Goal: Information Seeking & Learning: Learn about a topic

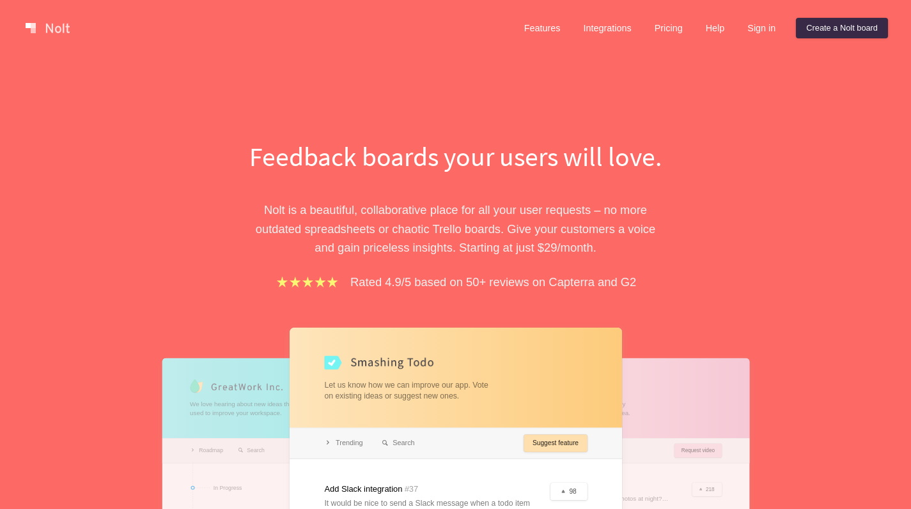
click at [543, 20] on link "Features" at bounding box center [542, 28] width 57 height 20
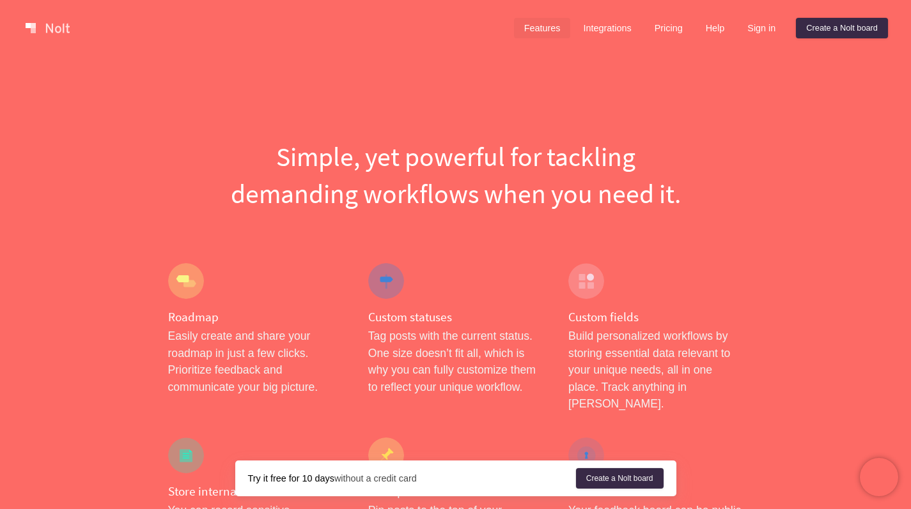
click at [49, 29] on link at bounding box center [47, 28] width 54 height 20
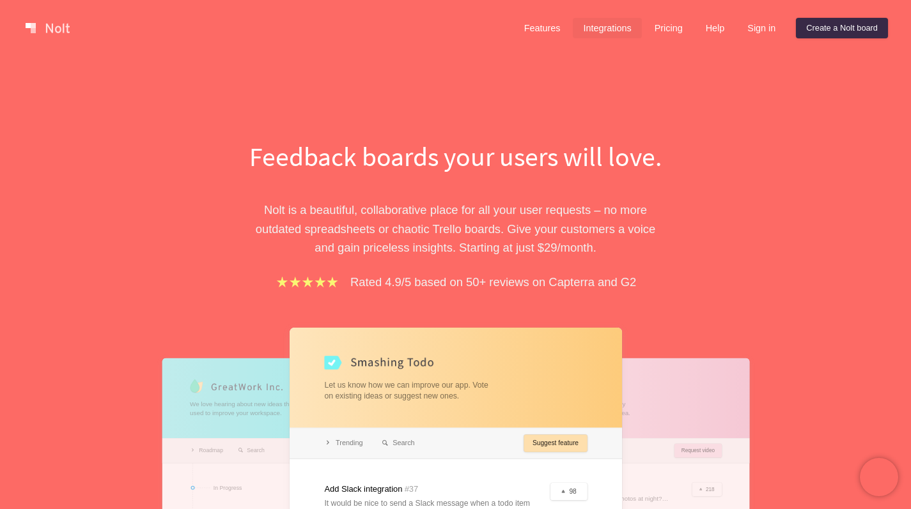
click at [598, 35] on link "Integrations" at bounding box center [607, 28] width 68 height 20
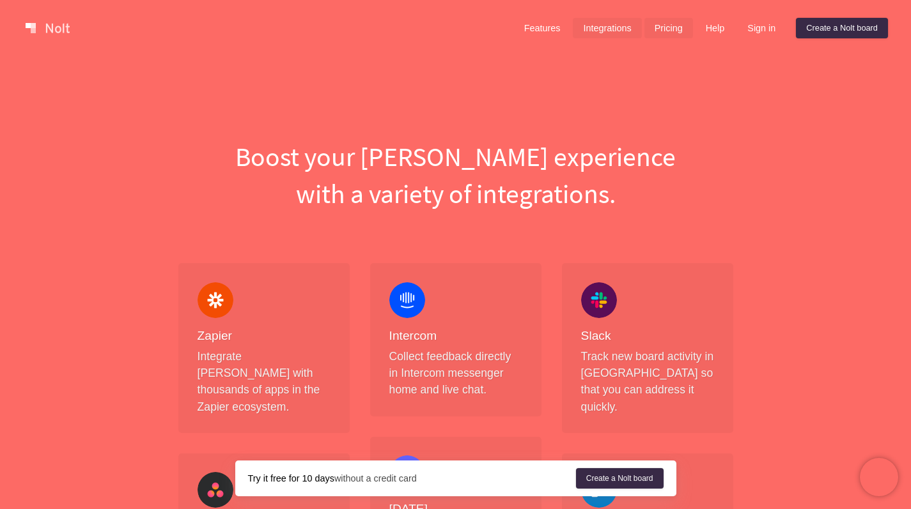
click at [660, 29] on link "Pricing" at bounding box center [668, 28] width 49 height 20
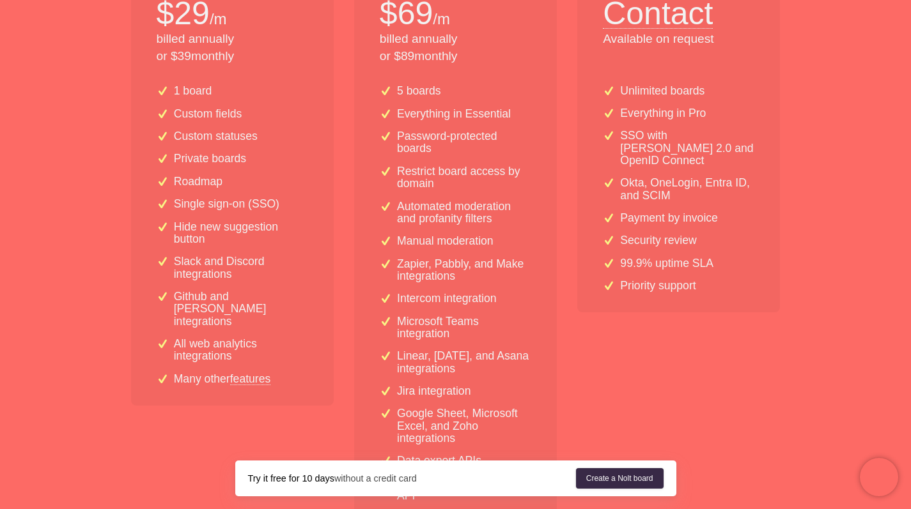
scroll to position [321, 0]
